Goal: Find specific page/section: Find specific page/section

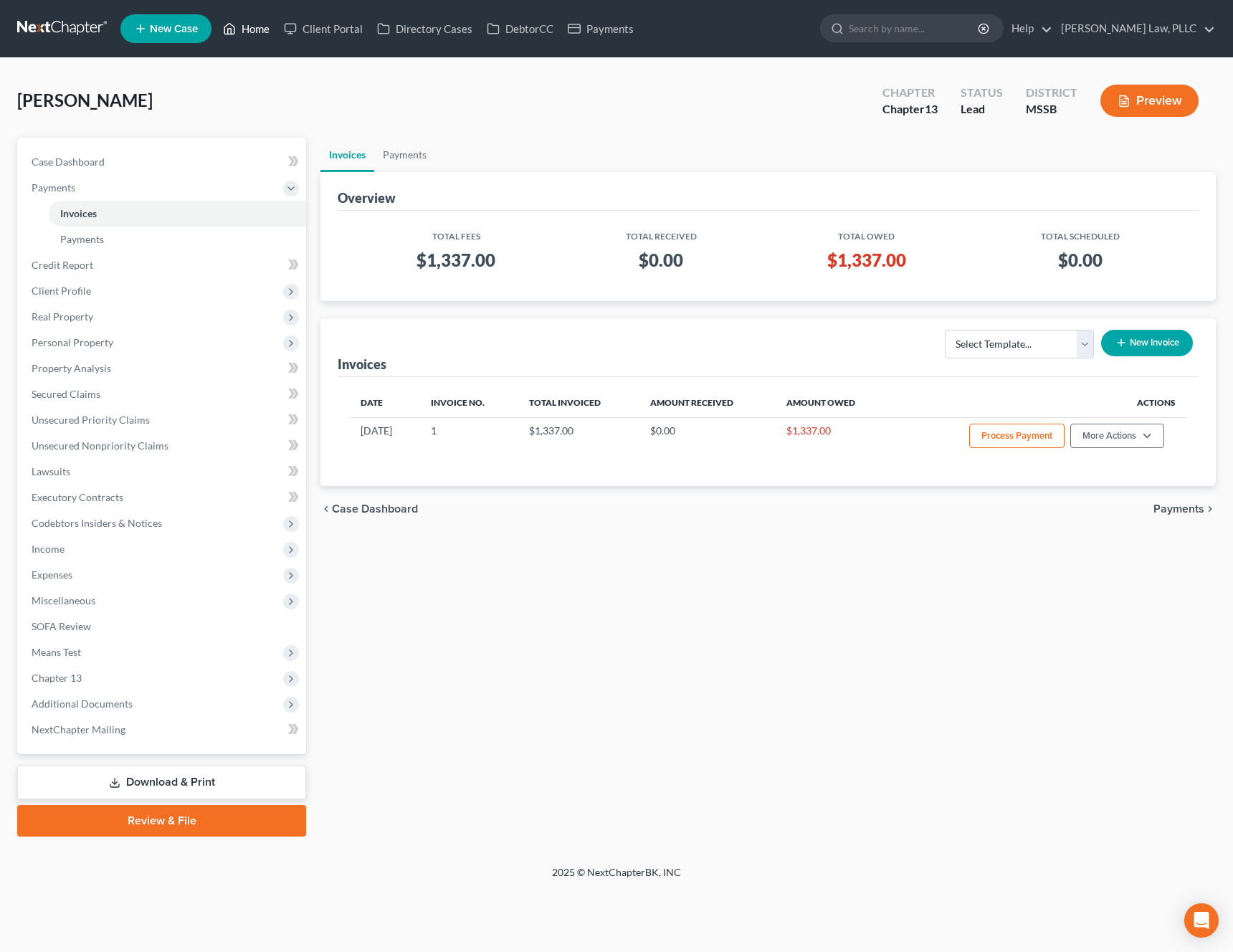
click at [243, 30] on link "Home" at bounding box center [247, 29] width 61 height 26
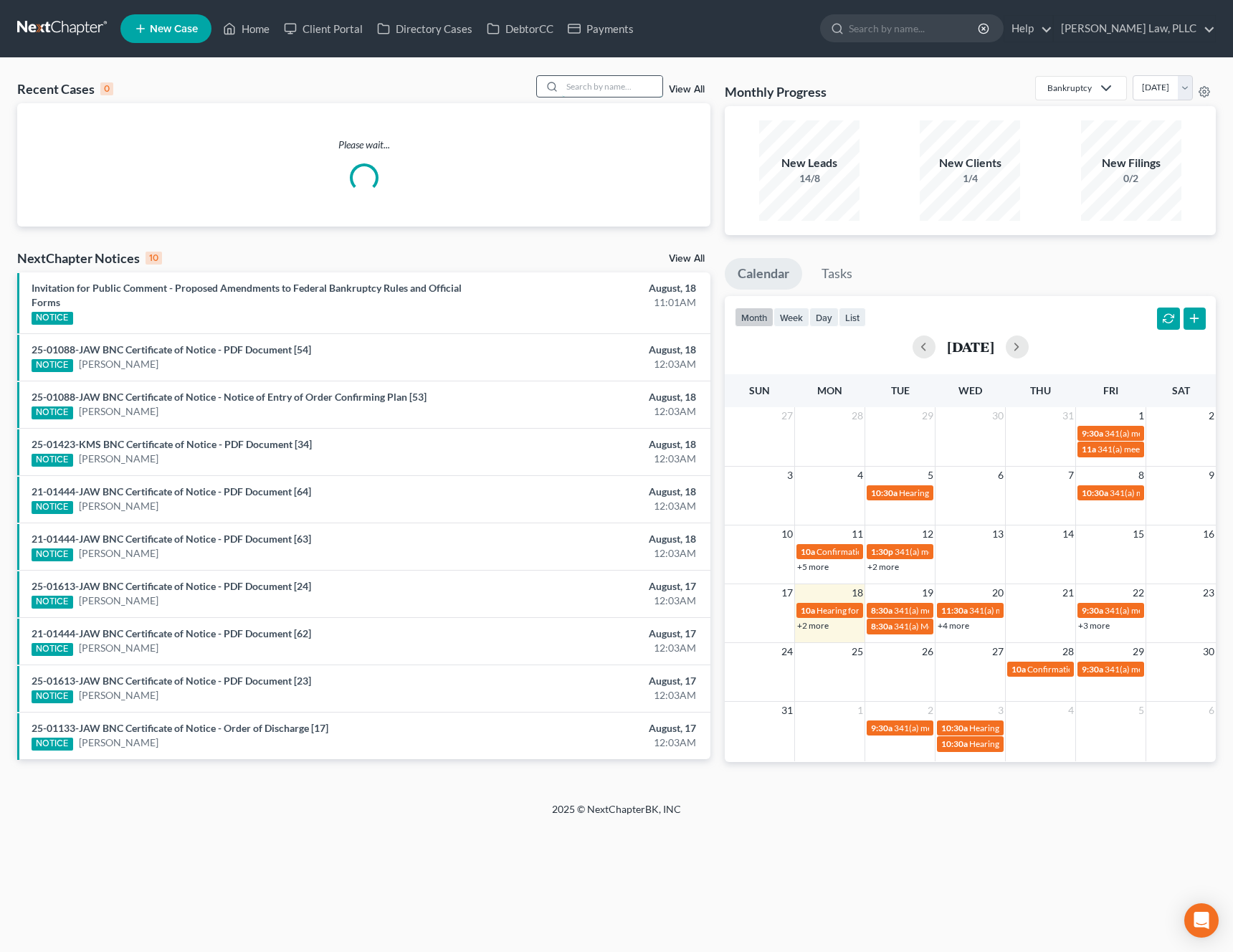
click at [579, 90] on input "search" at bounding box center [611, 87] width 100 height 21
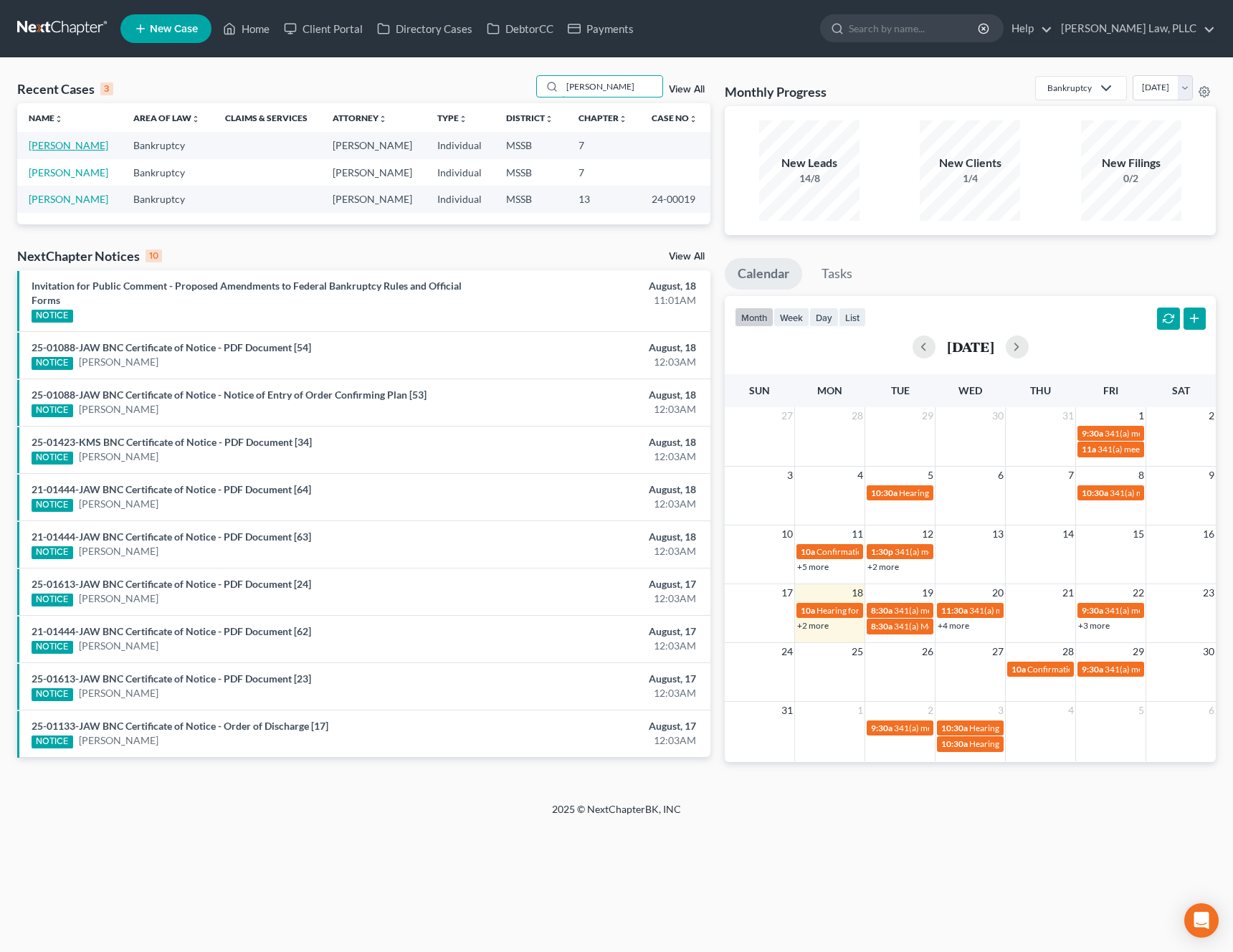
type input "[PERSON_NAME]"
click at [48, 148] on link "[PERSON_NAME]" at bounding box center [68, 145] width 80 height 12
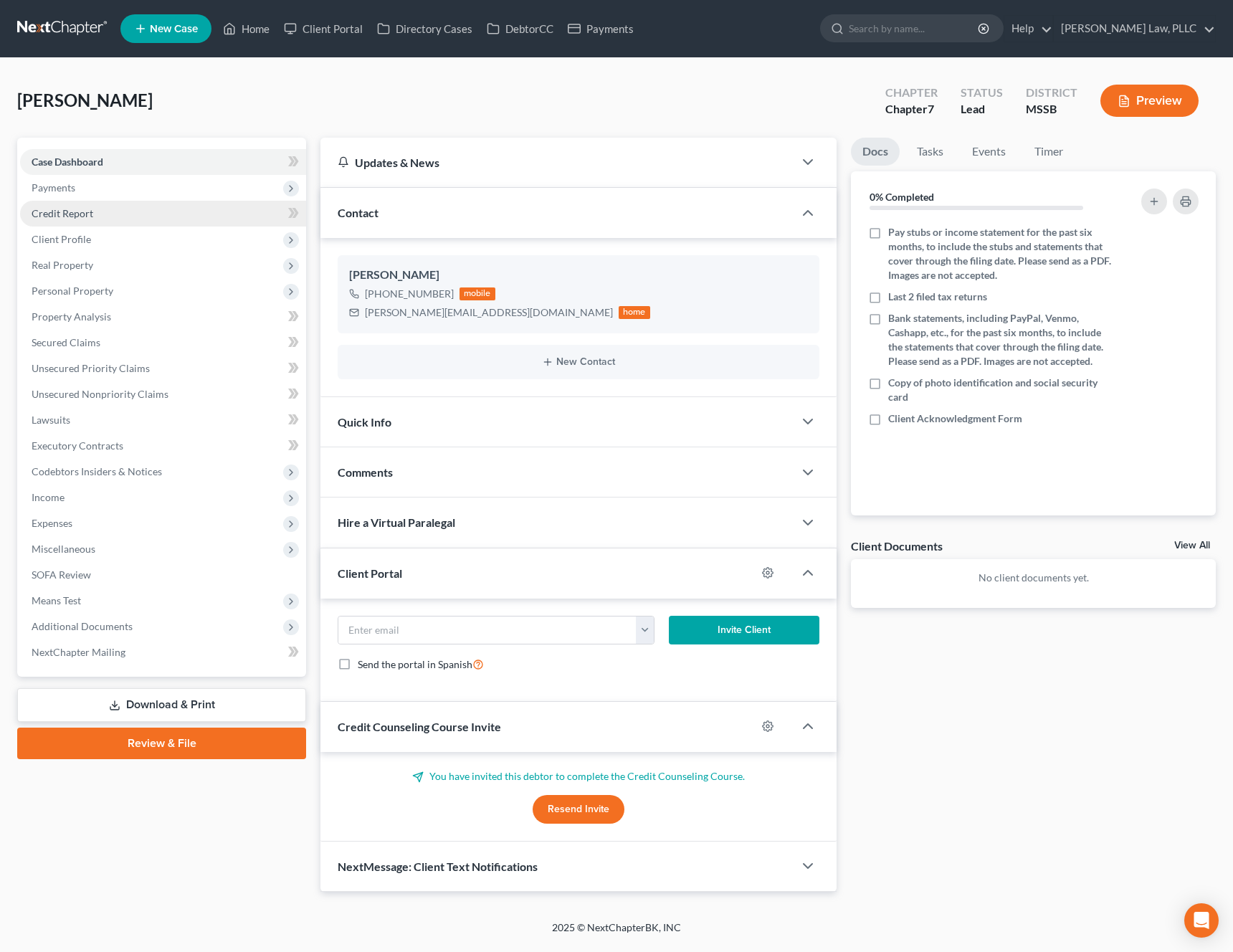
click at [159, 203] on link "Credit Report" at bounding box center [163, 214] width 286 height 26
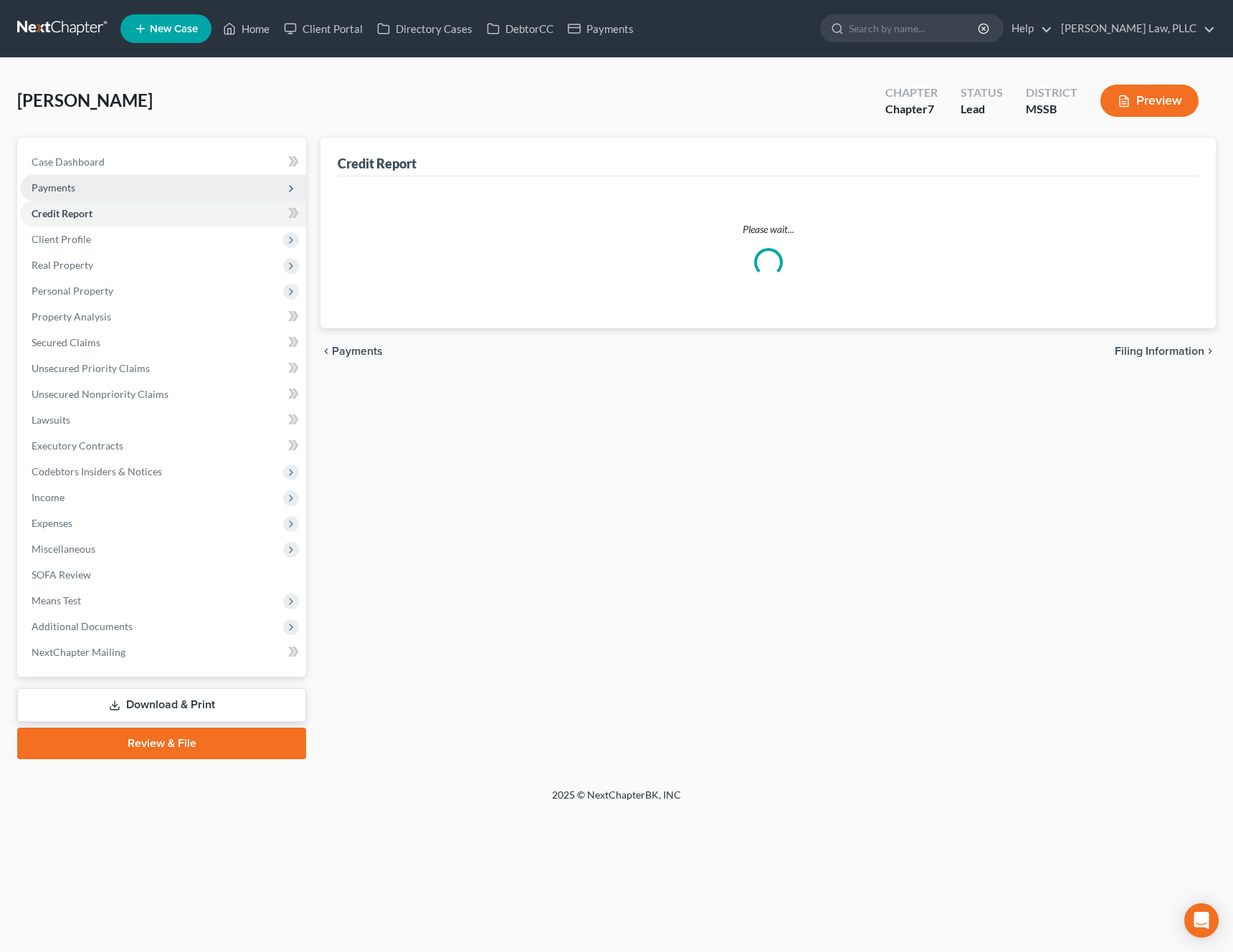
click at [159, 196] on span "Payments" at bounding box center [163, 188] width 286 height 26
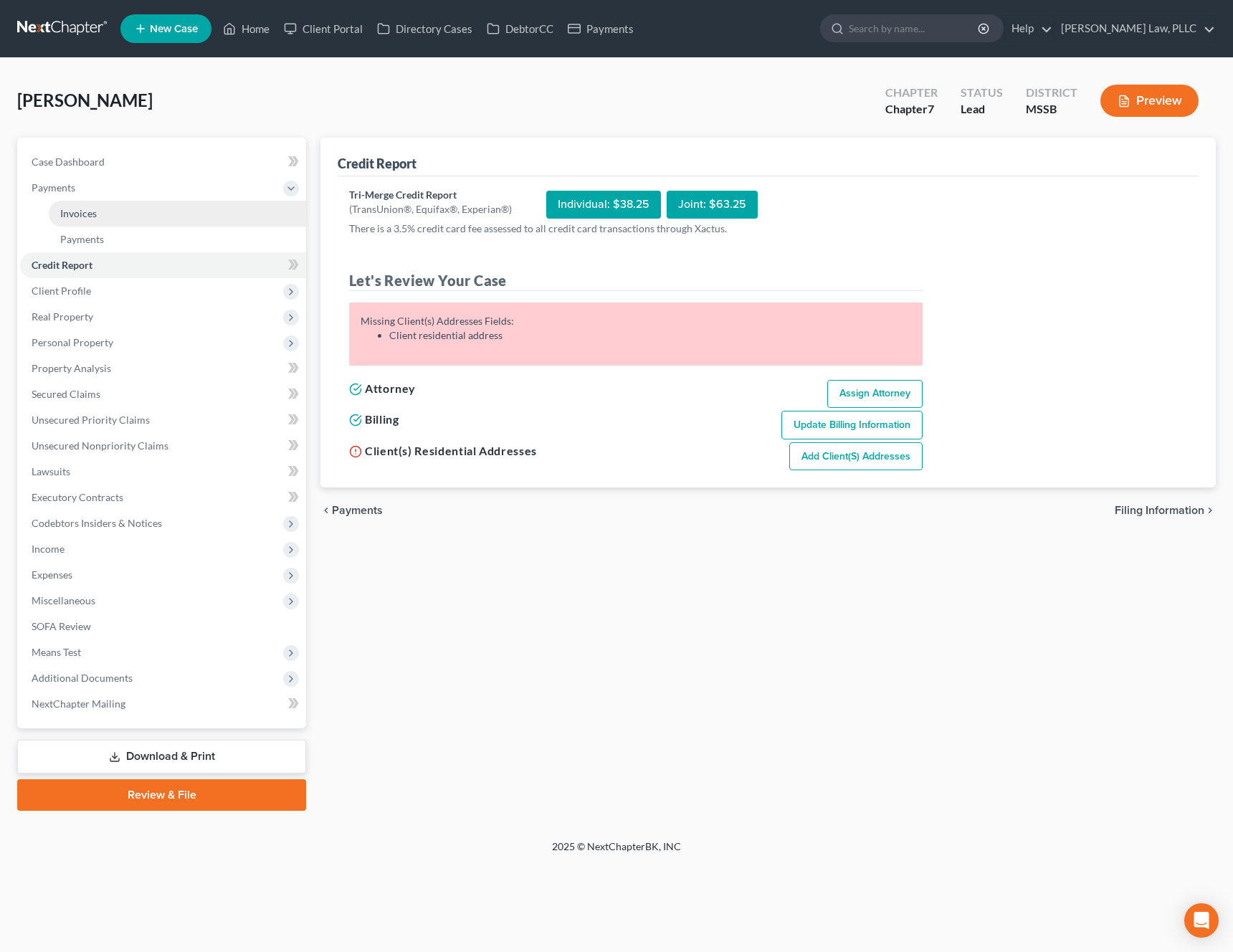
click at [146, 206] on link "Invoices" at bounding box center [178, 214] width 257 height 26
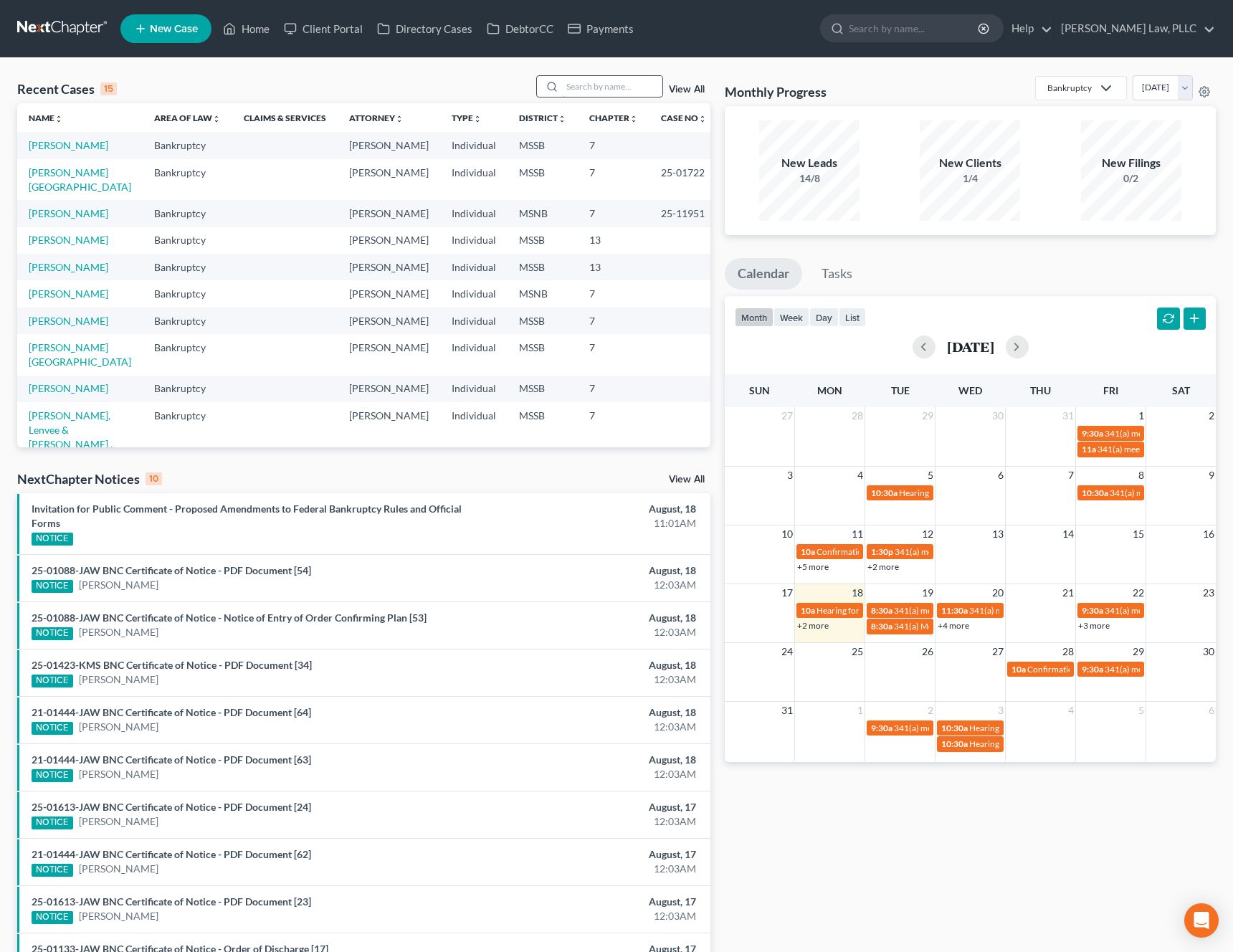
click at [608, 92] on input "search" at bounding box center [611, 87] width 100 height 21
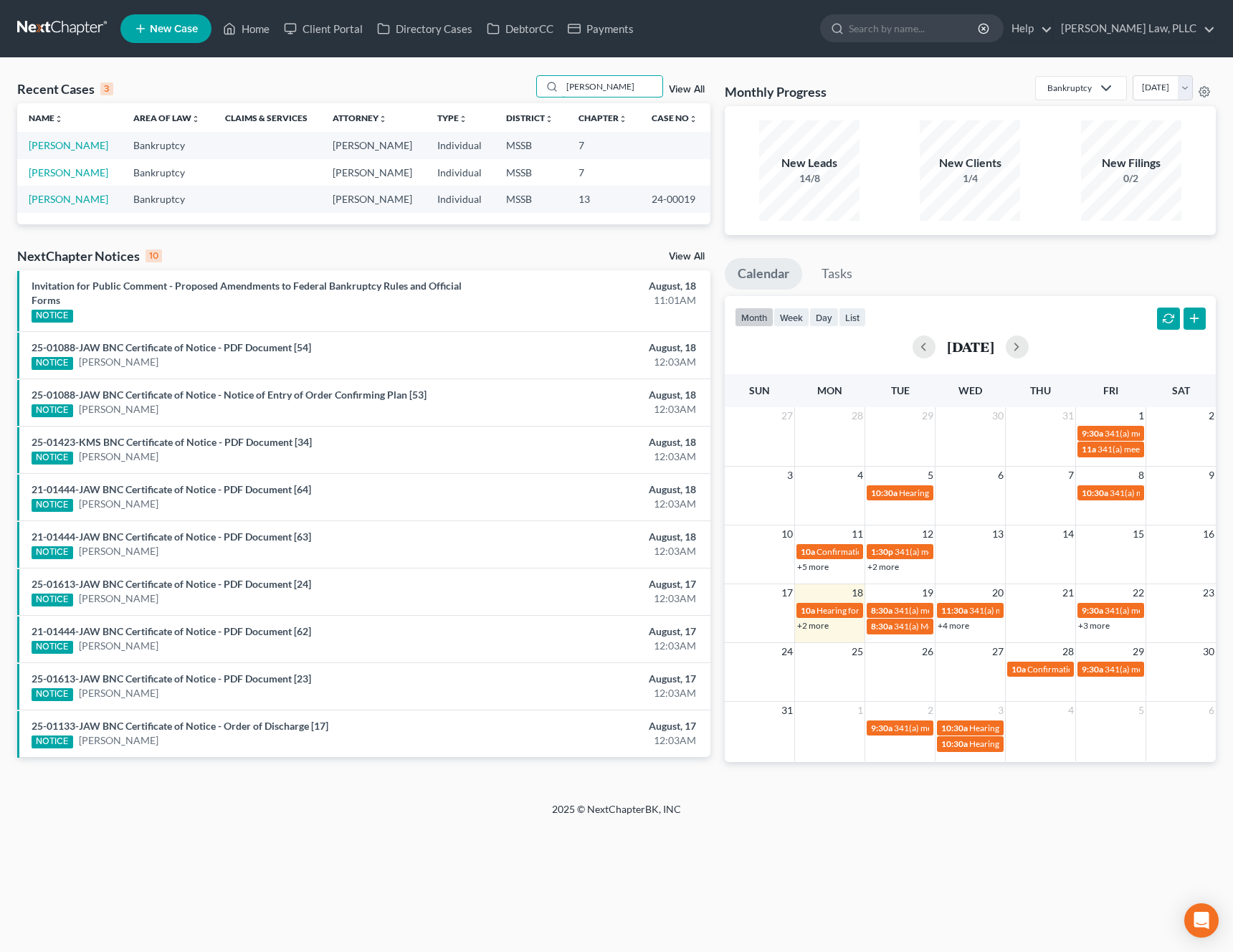
type input "[PERSON_NAME]"
click at [79, 165] on td "[PERSON_NAME]" at bounding box center [69, 172] width 104 height 27
click at [71, 169] on link "[PERSON_NAME]" at bounding box center [68, 172] width 80 height 12
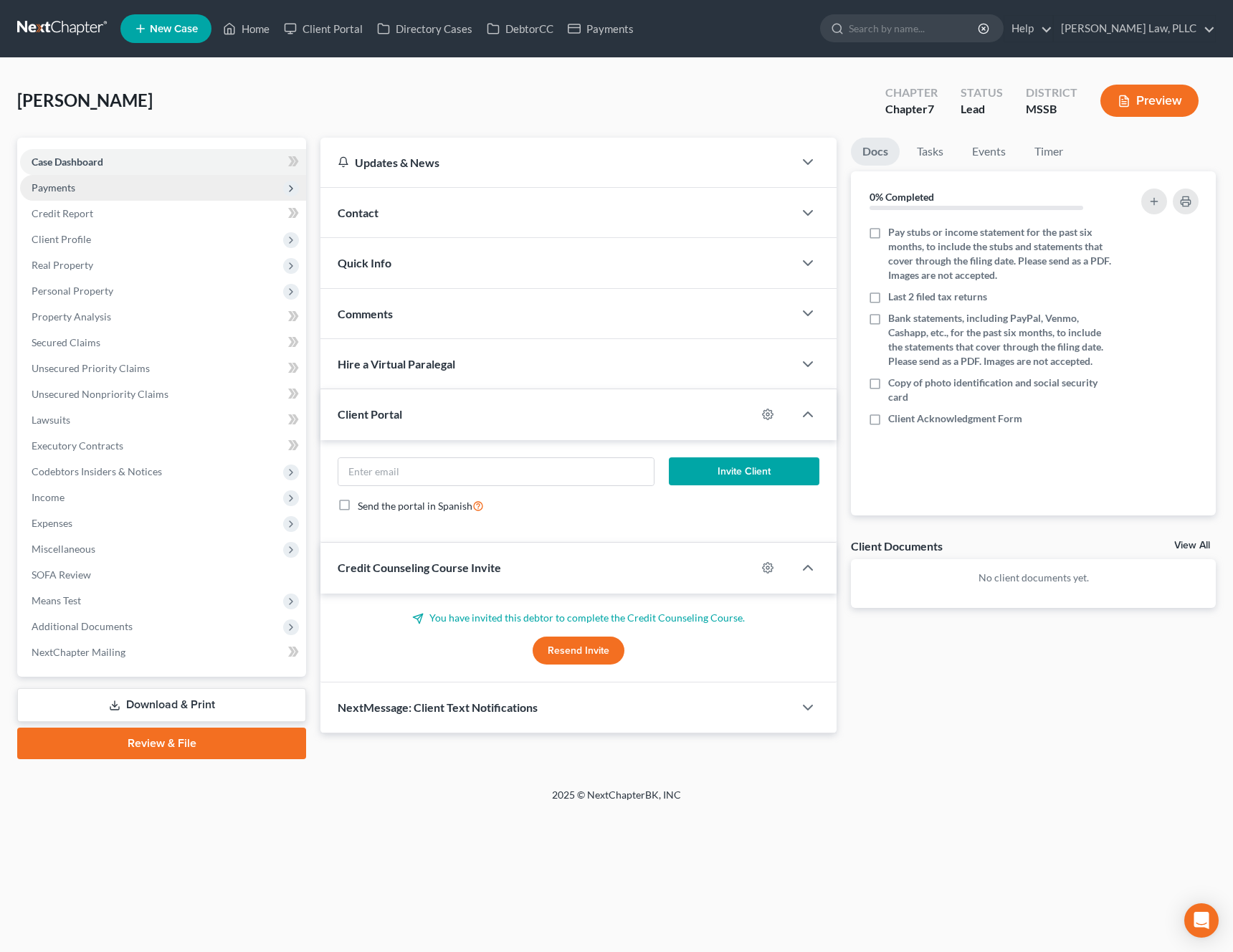
click at [84, 178] on span "Payments" at bounding box center [163, 188] width 286 height 26
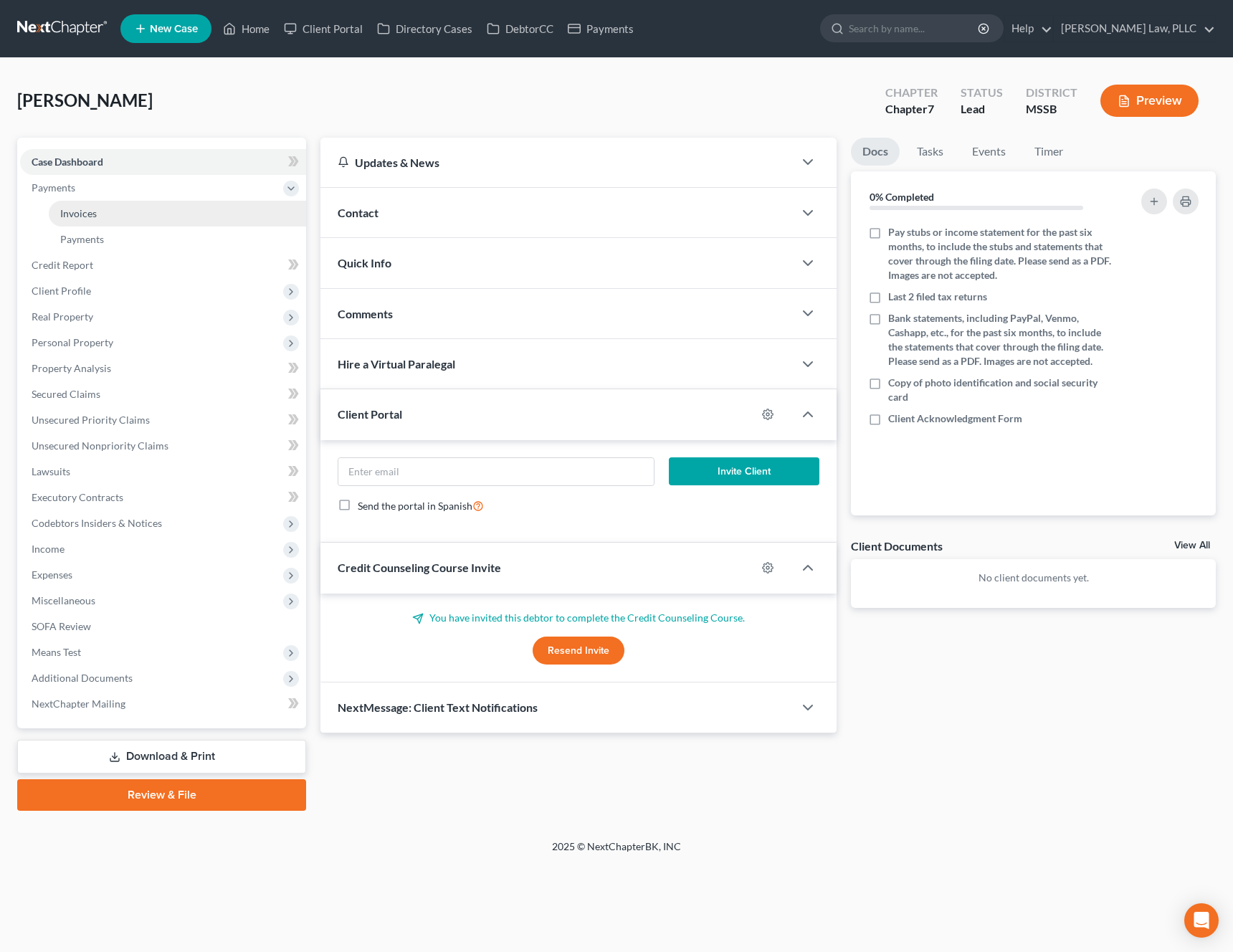
click at [89, 206] on link "Invoices" at bounding box center [178, 214] width 257 height 26
